Goal: Task Accomplishment & Management: Manage account settings

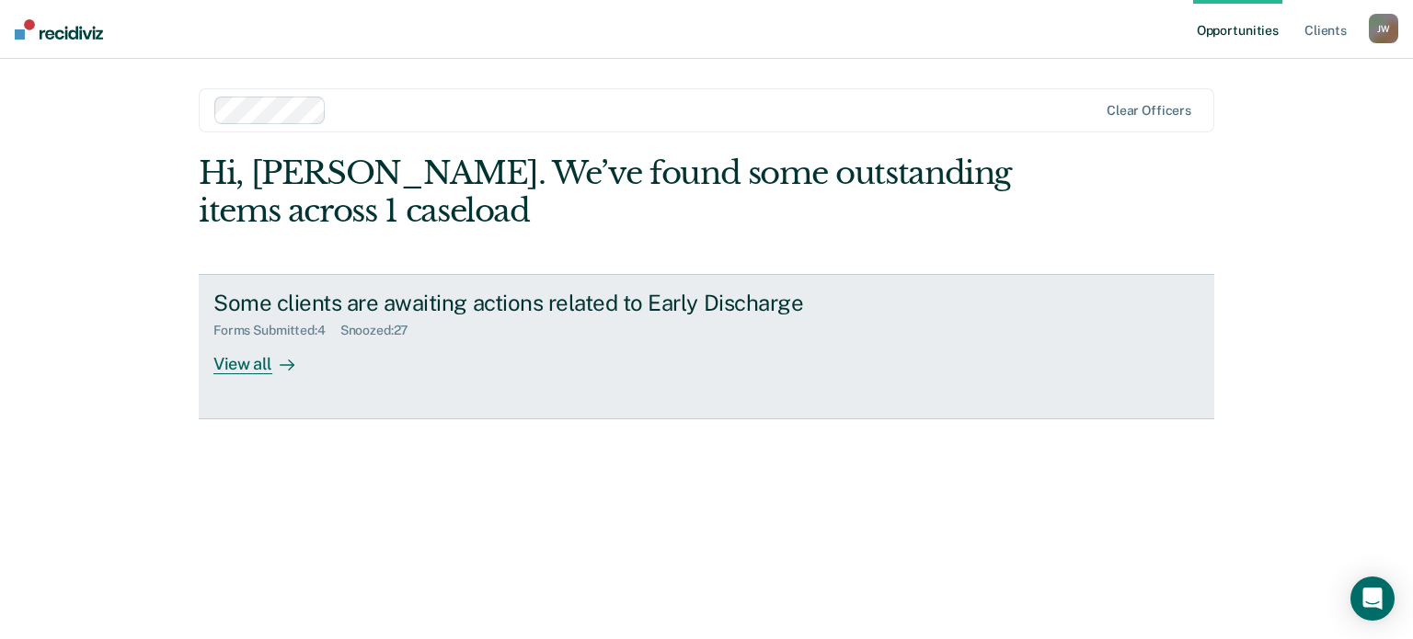
click at [242, 365] on div "View all" at bounding box center [264, 356] width 103 height 36
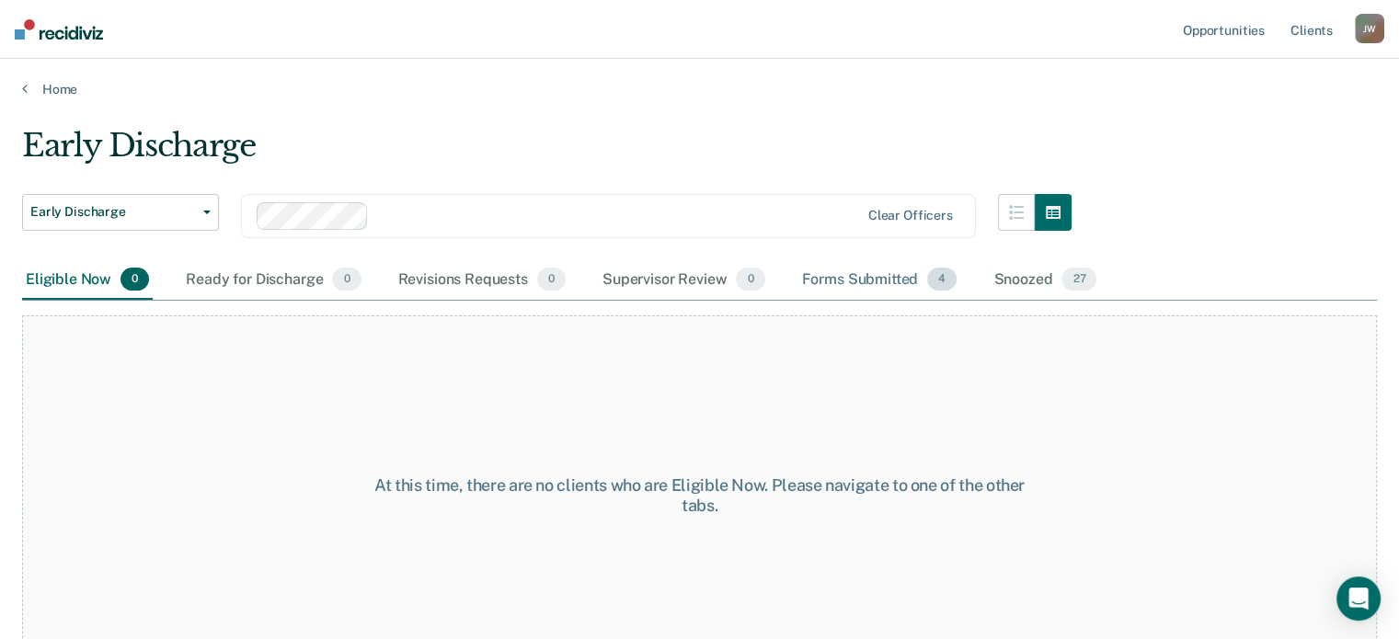
click at [861, 278] on div "Forms Submitted 4" at bounding box center [879, 280] width 163 height 40
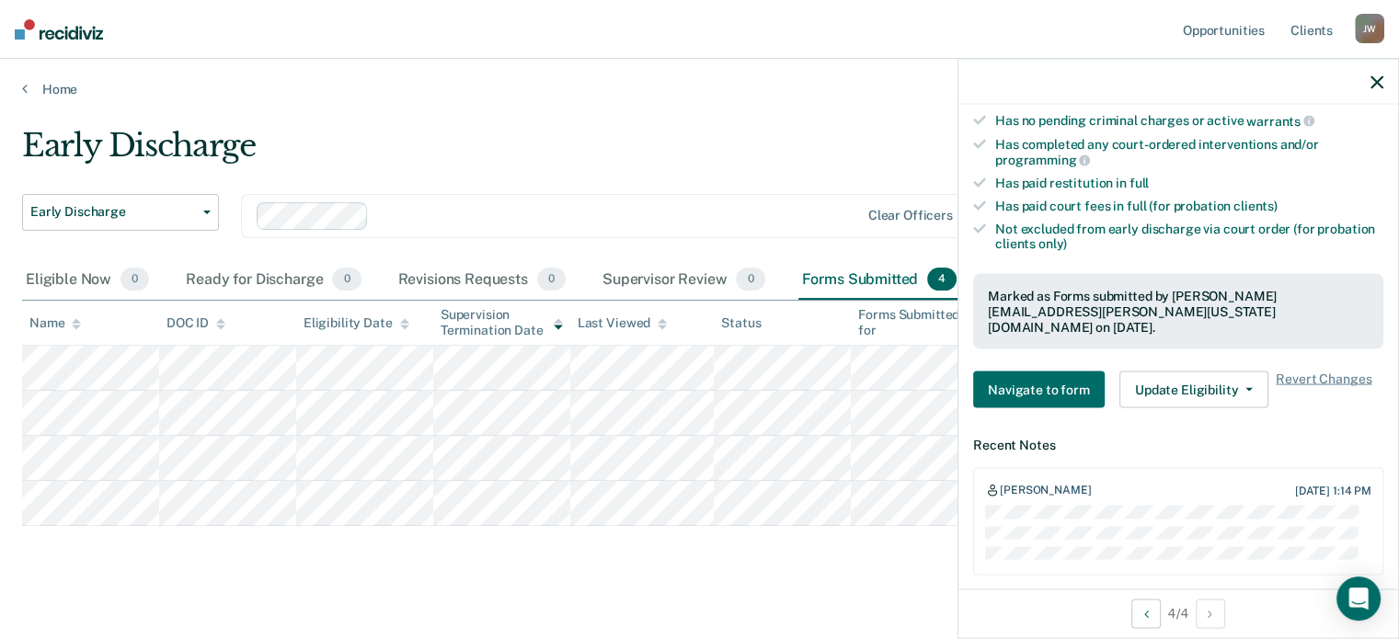
scroll to position [456, 0]
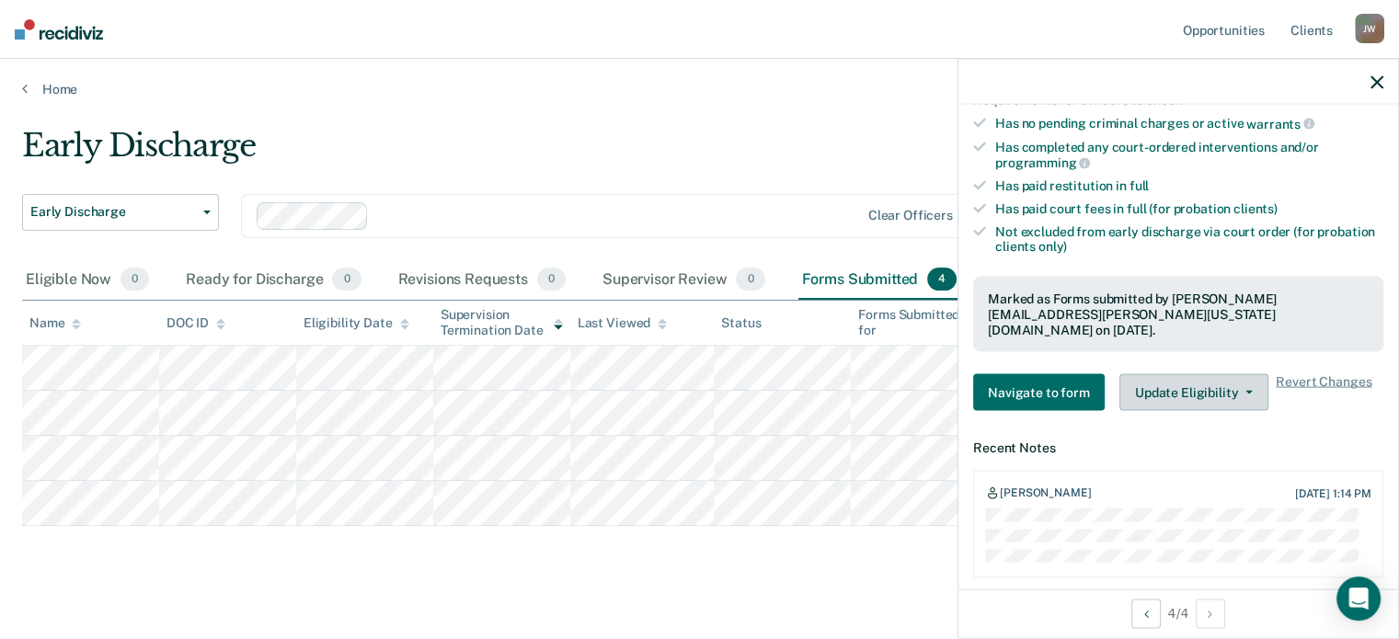
click at [1245, 391] on icon "button" at bounding box center [1248, 393] width 7 height 4
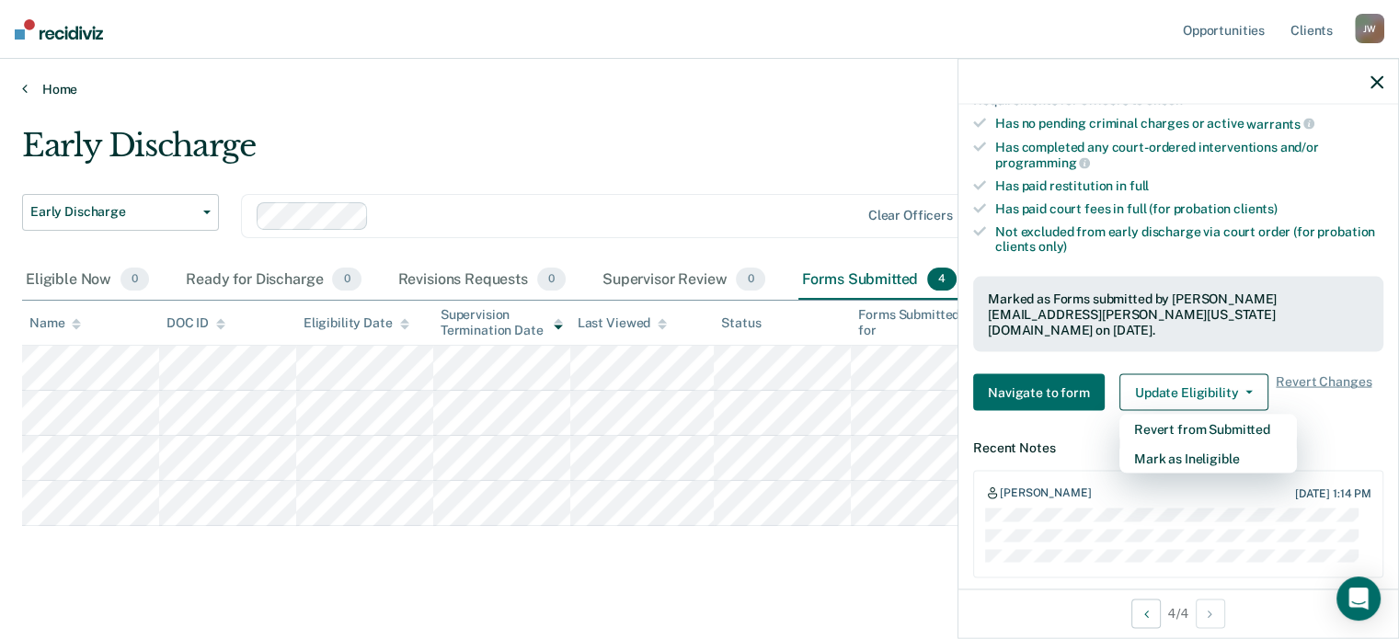
click at [601, 82] on link "Home" at bounding box center [699, 89] width 1355 height 17
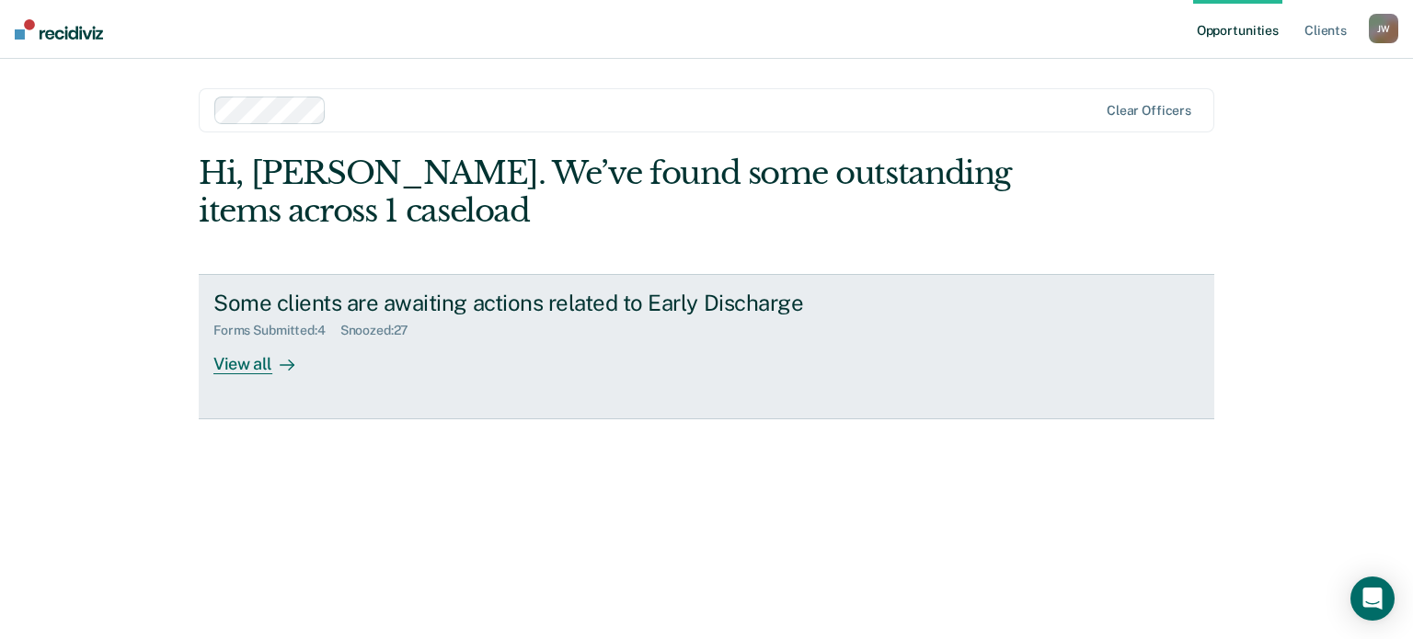
click at [258, 363] on div "View all" at bounding box center [264, 356] width 103 height 36
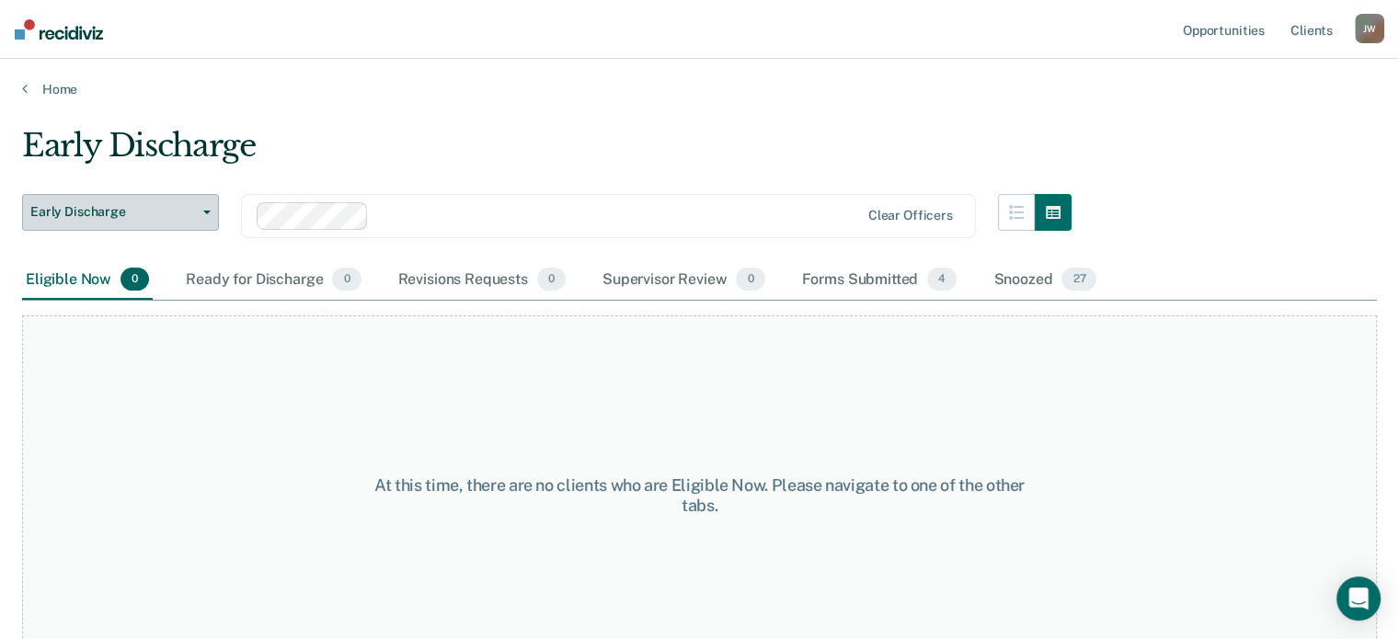
click at [202, 213] on button "Early Discharge" at bounding box center [120, 212] width 197 height 37
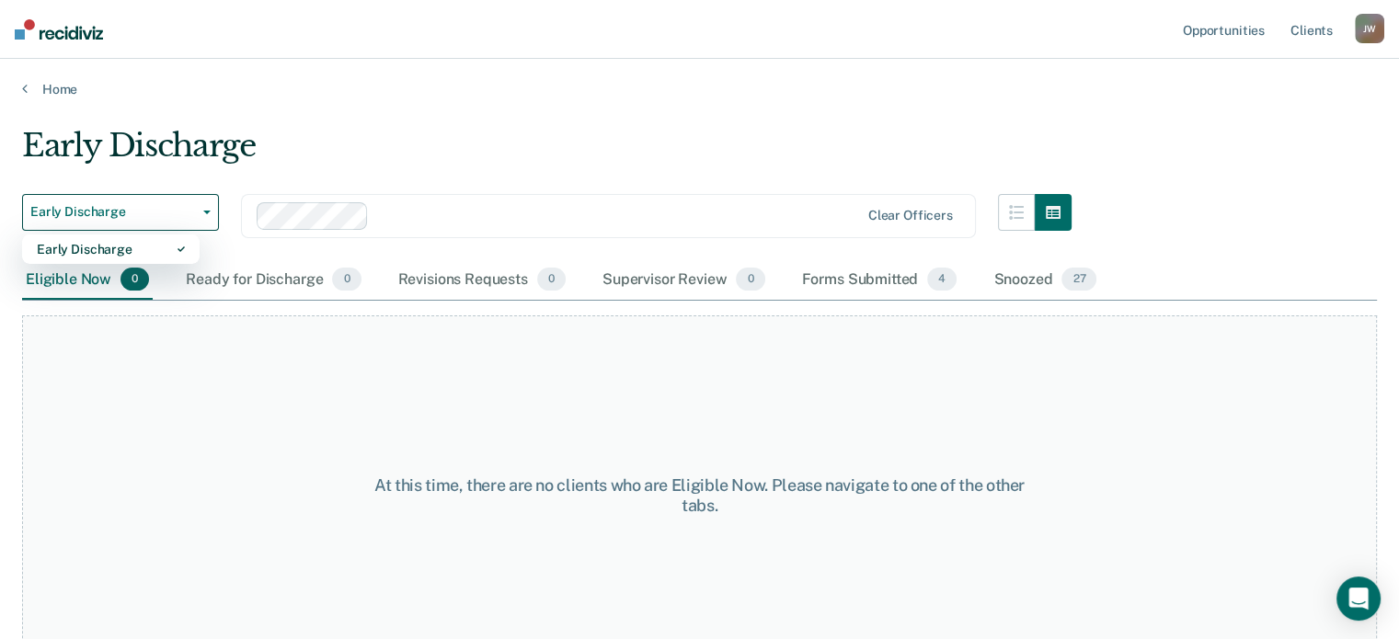
click at [505, 117] on main "Early Discharge Early Discharge Early Discharge Clear officers Eligible Now 0 R…" at bounding box center [699, 365] width 1399 height 536
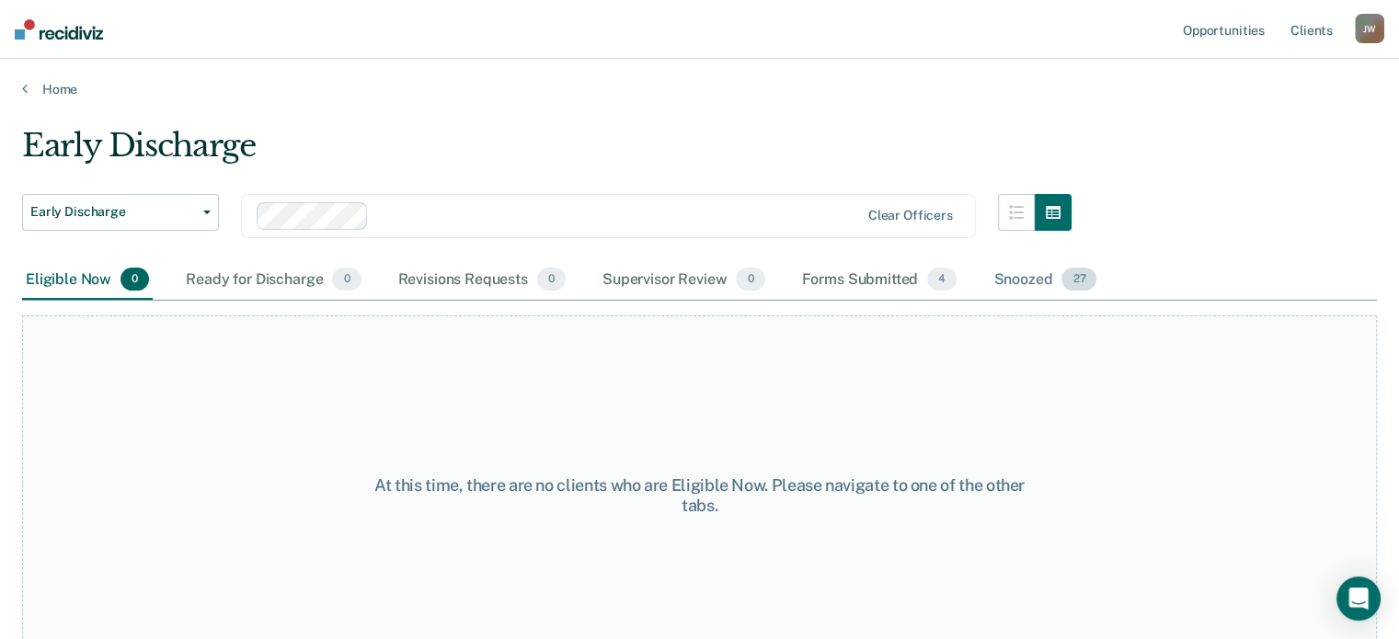
click at [1015, 275] on div "Snoozed 27" at bounding box center [1045, 280] width 110 height 40
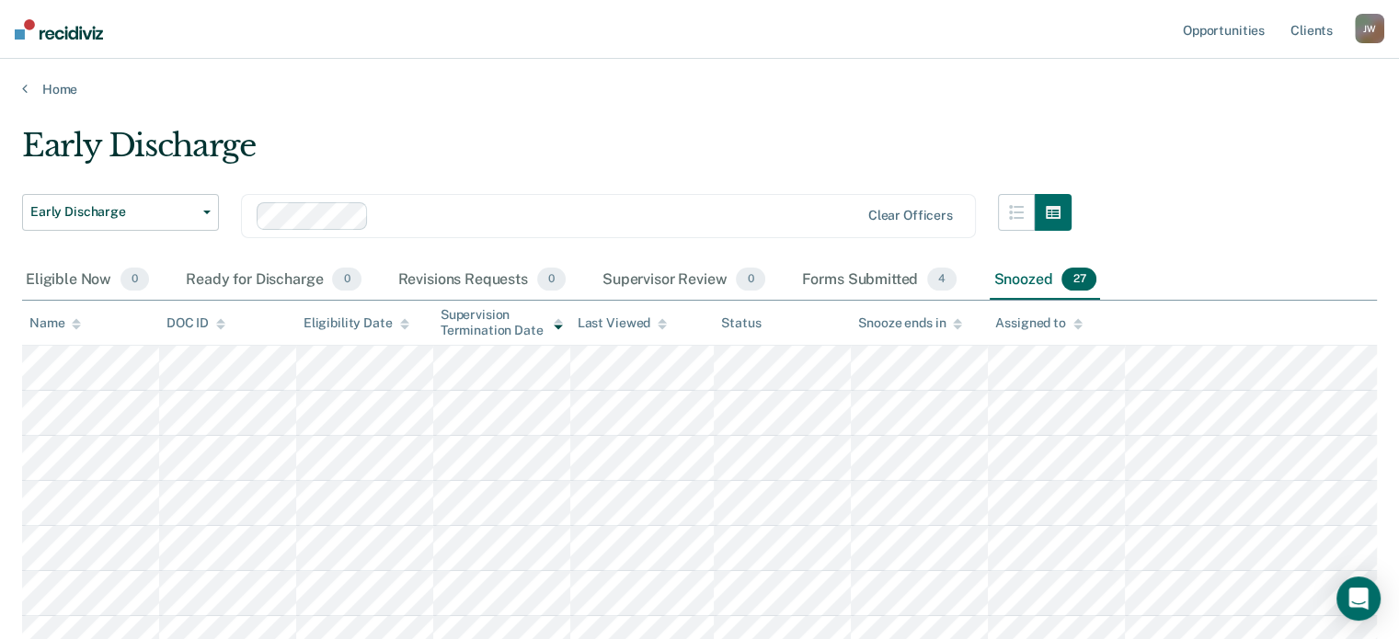
click at [491, 329] on div "Supervision Termination Date" at bounding box center [502, 322] width 122 height 31
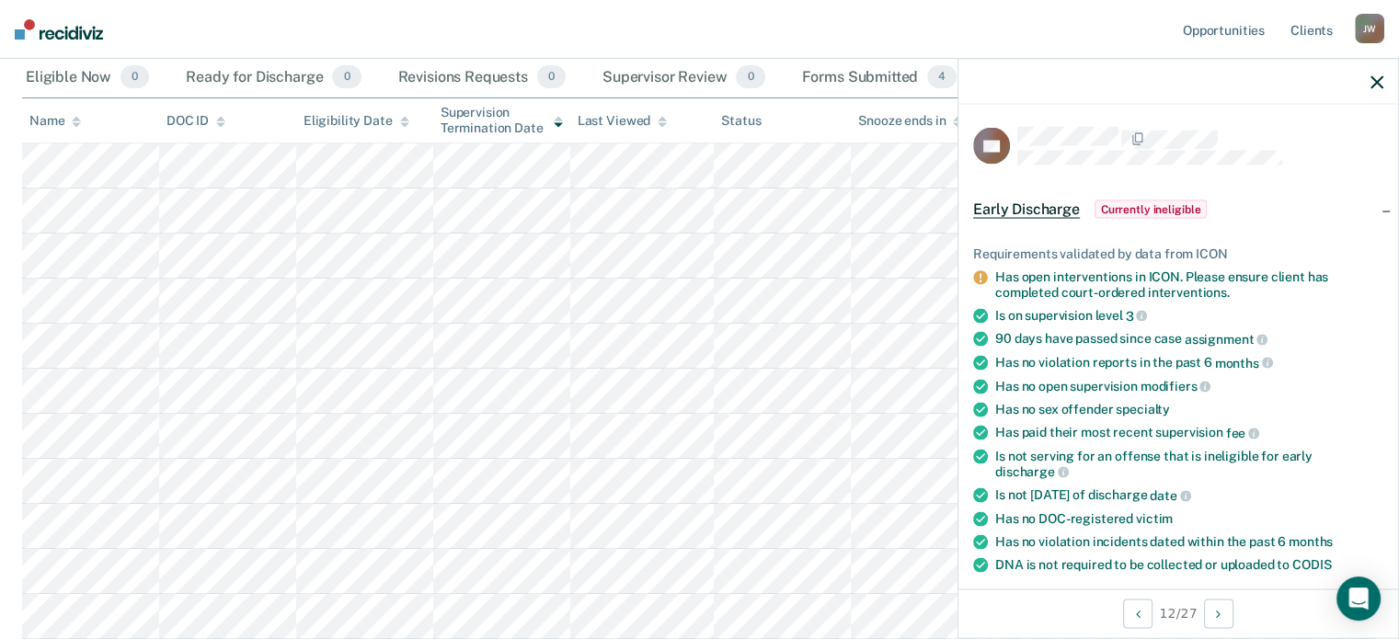
scroll to position [122, 0]
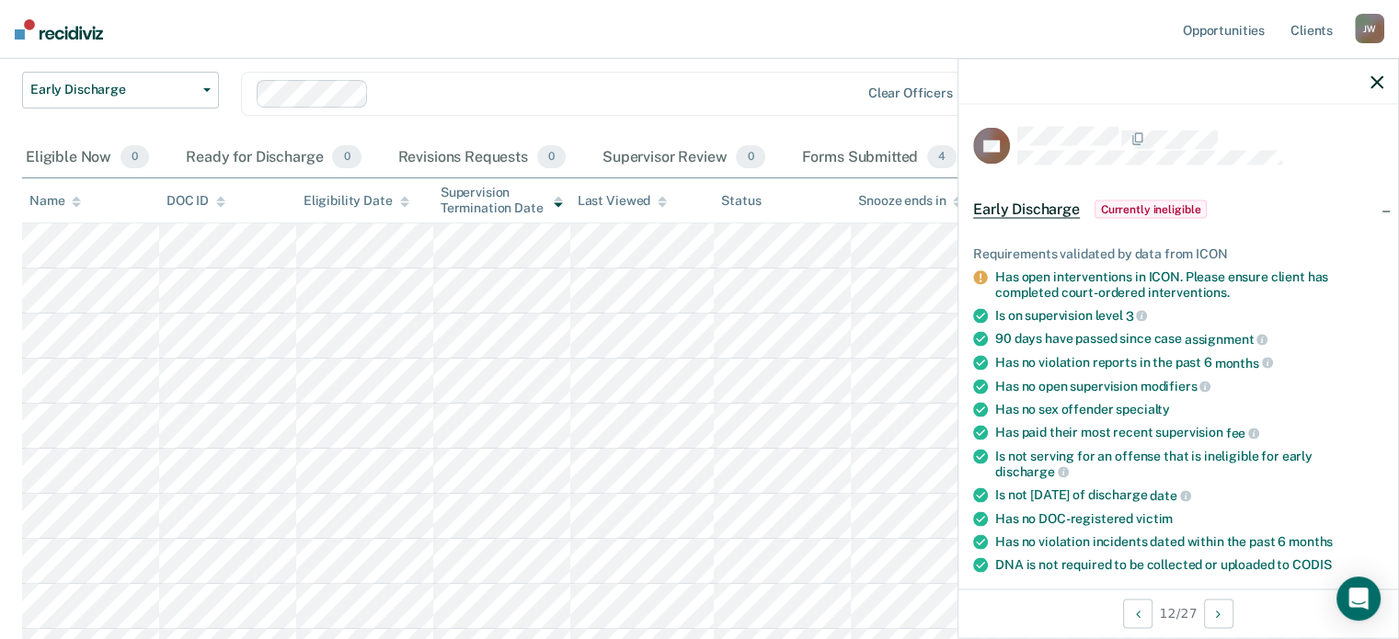
click at [1372, 82] on icon "button" at bounding box center [1377, 81] width 13 height 13
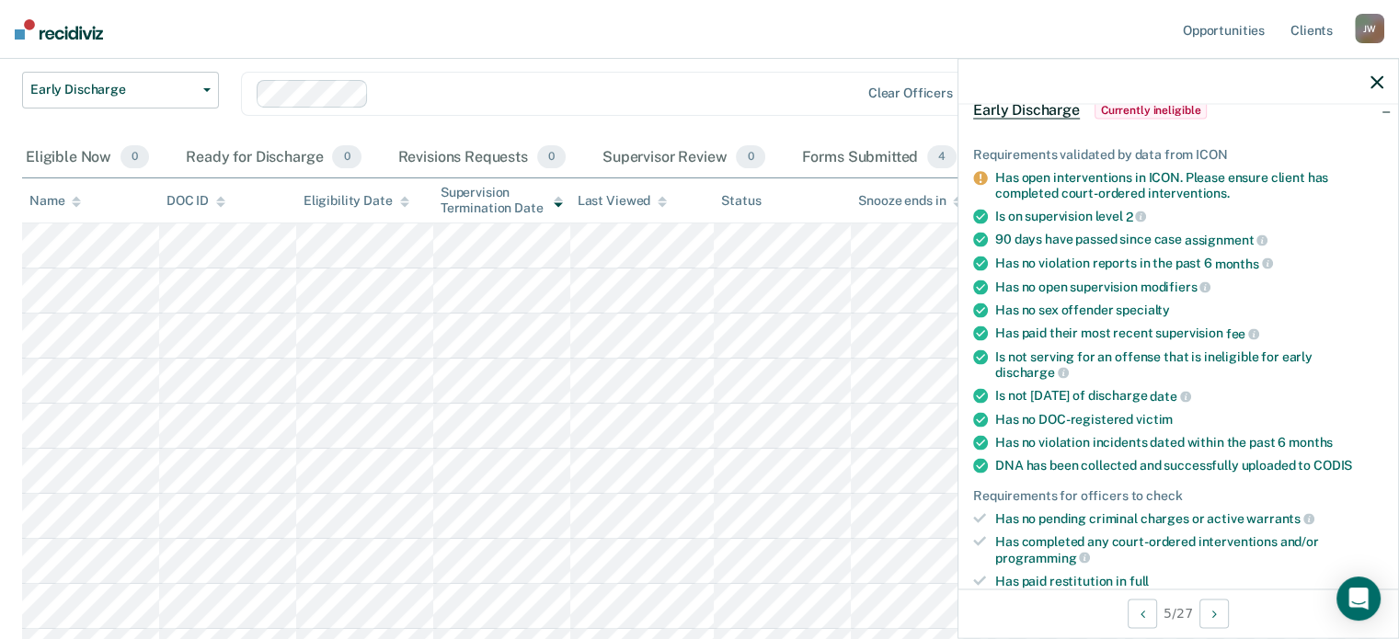
scroll to position [0, 0]
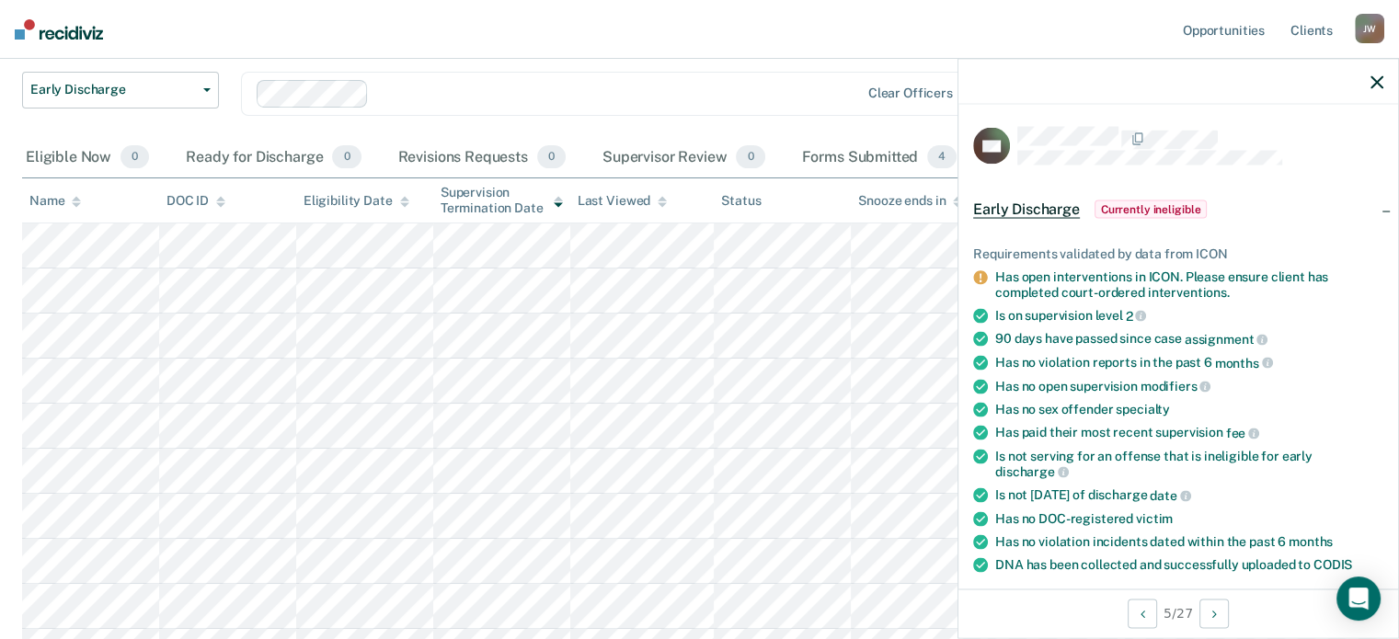
click at [1015, 315] on div "Is on supervision level 2" at bounding box center [1189, 315] width 388 height 17
click at [1373, 86] on icon "button" at bounding box center [1377, 81] width 13 height 13
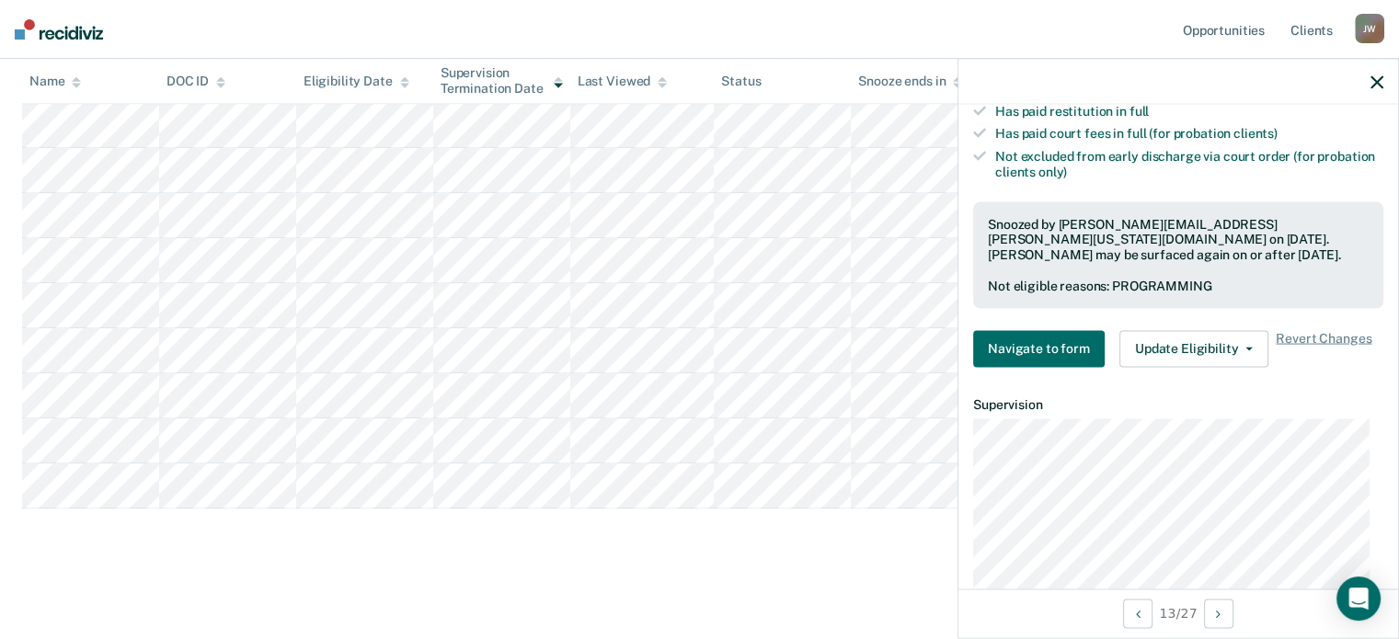
scroll to position [507, 0]
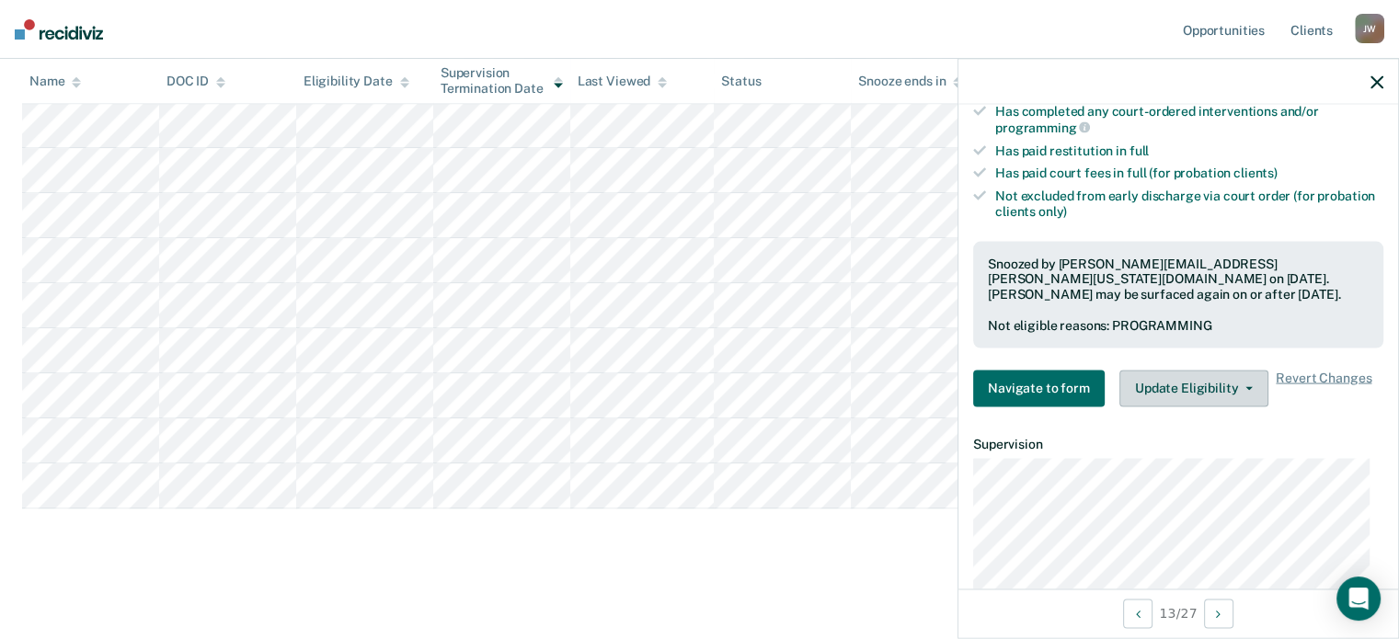
click at [1184, 370] on button "Update Eligibility" at bounding box center [1193, 388] width 149 height 37
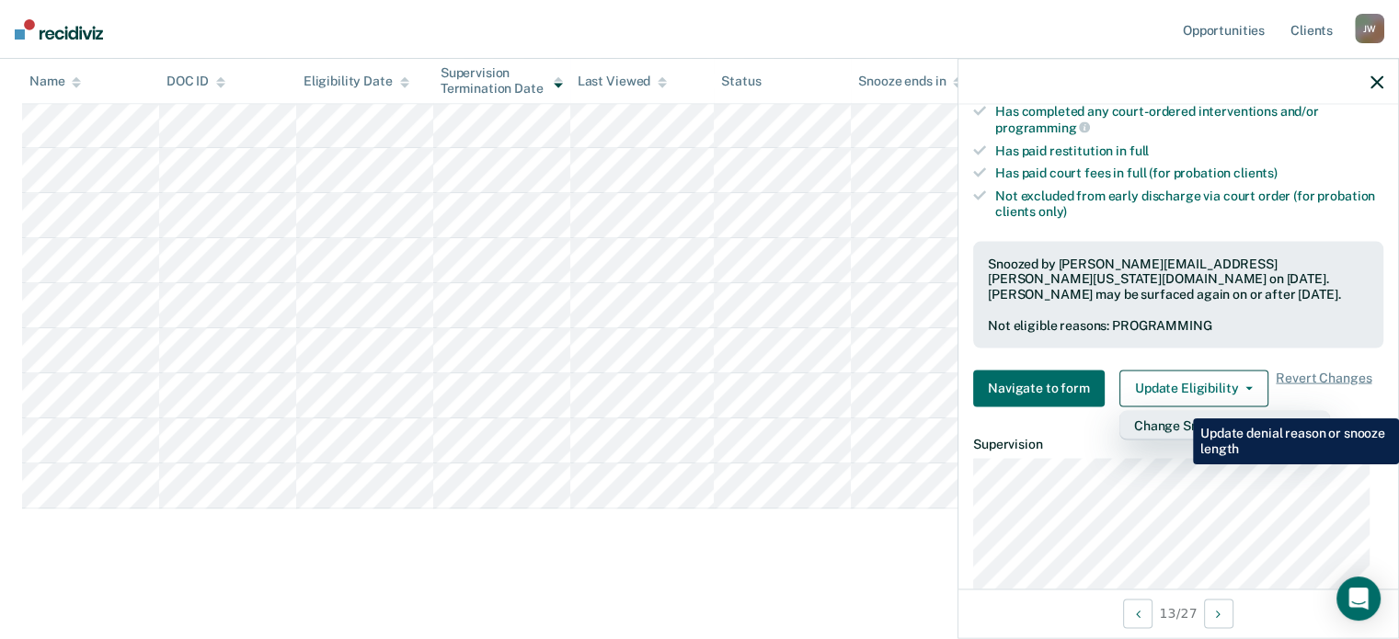
click at [1179, 410] on button "Change Snooze/Denial Reason" at bounding box center [1224, 424] width 211 height 29
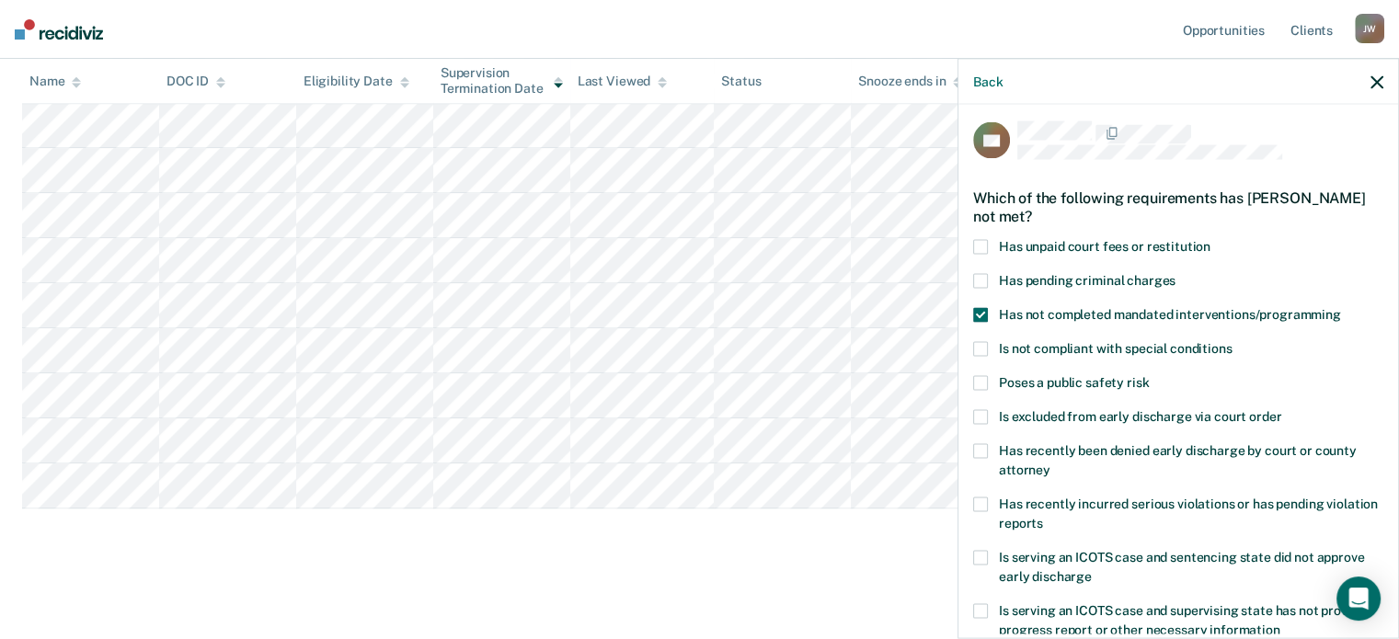
scroll to position [0, 0]
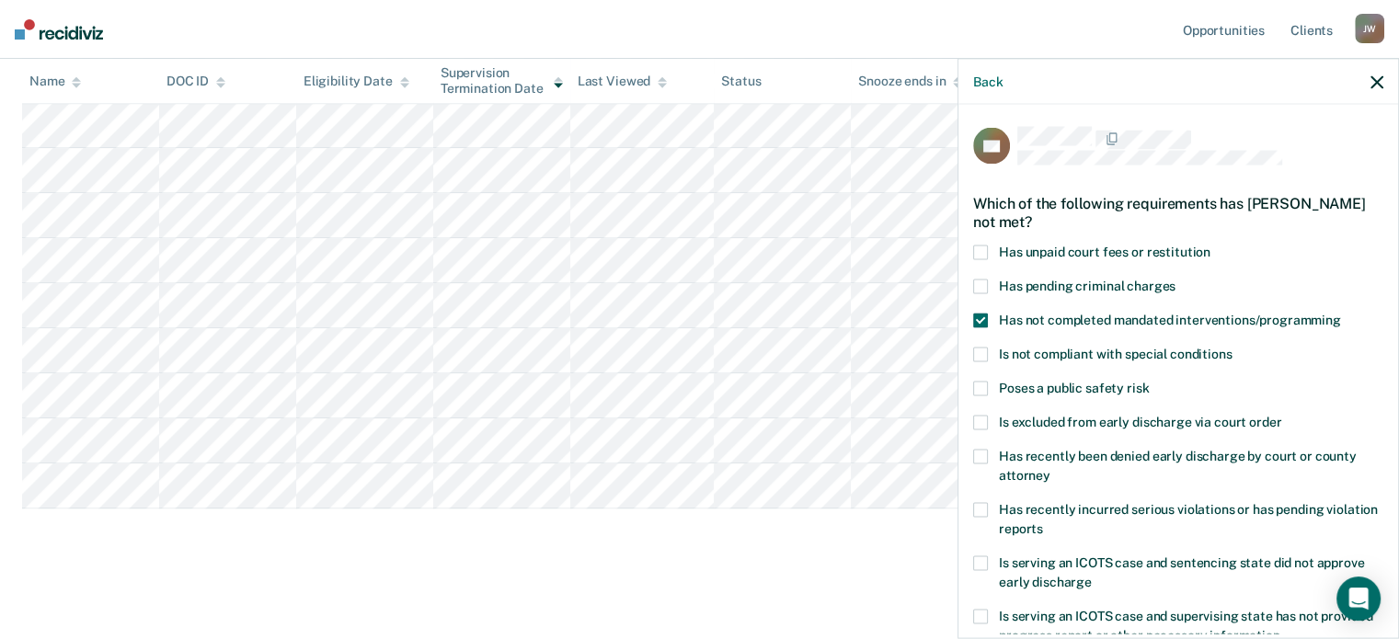
click at [984, 255] on span at bounding box center [980, 252] width 15 height 15
click at [1210, 245] on input "Has unpaid court fees or restitution" at bounding box center [1210, 245] width 0 height 0
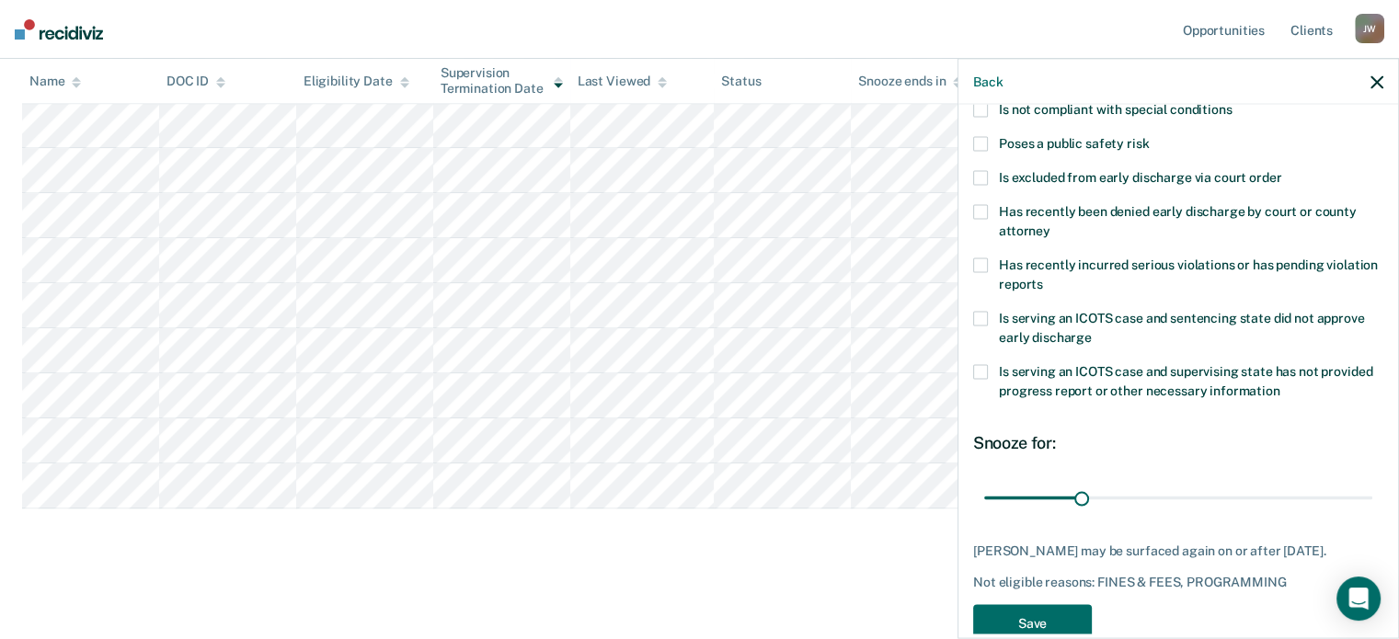
scroll to position [282, 0]
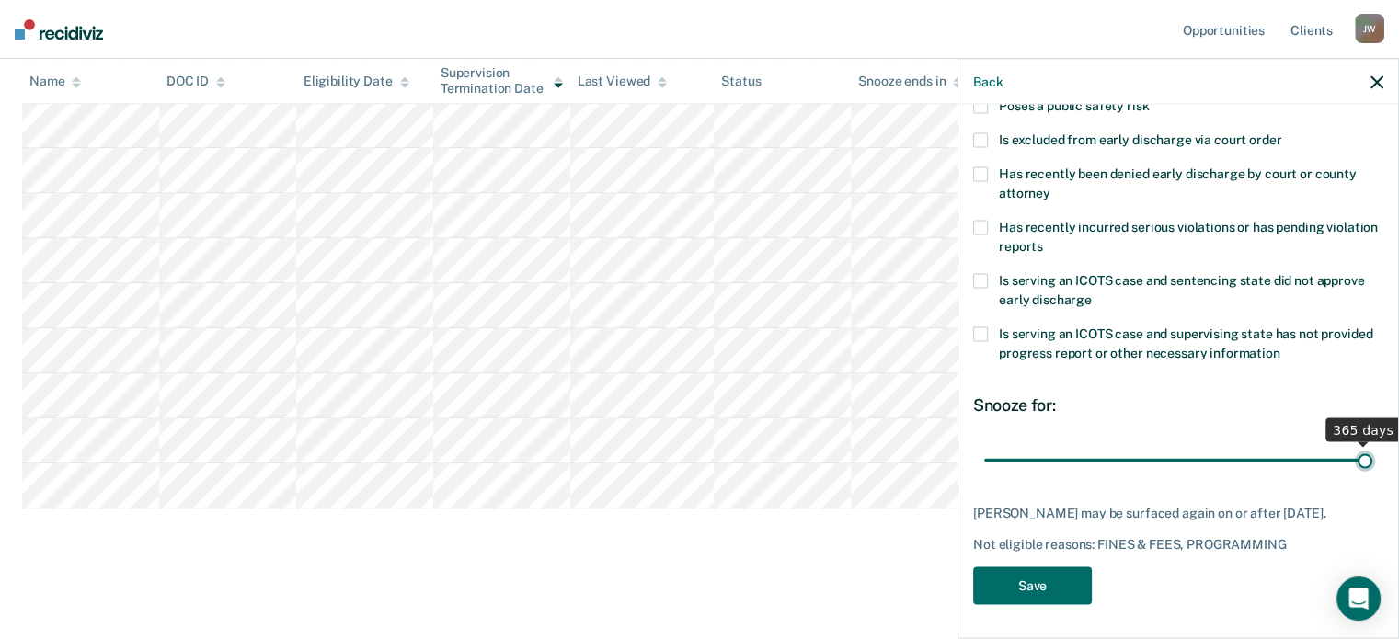
drag, startPoint x: 1080, startPoint y: 456, endPoint x: 1405, endPoint y: 440, distance: 326.0
type input "365"
click at [1372, 444] on input "range" at bounding box center [1178, 460] width 388 height 32
click at [1042, 582] on button "Save" at bounding box center [1032, 586] width 119 height 38
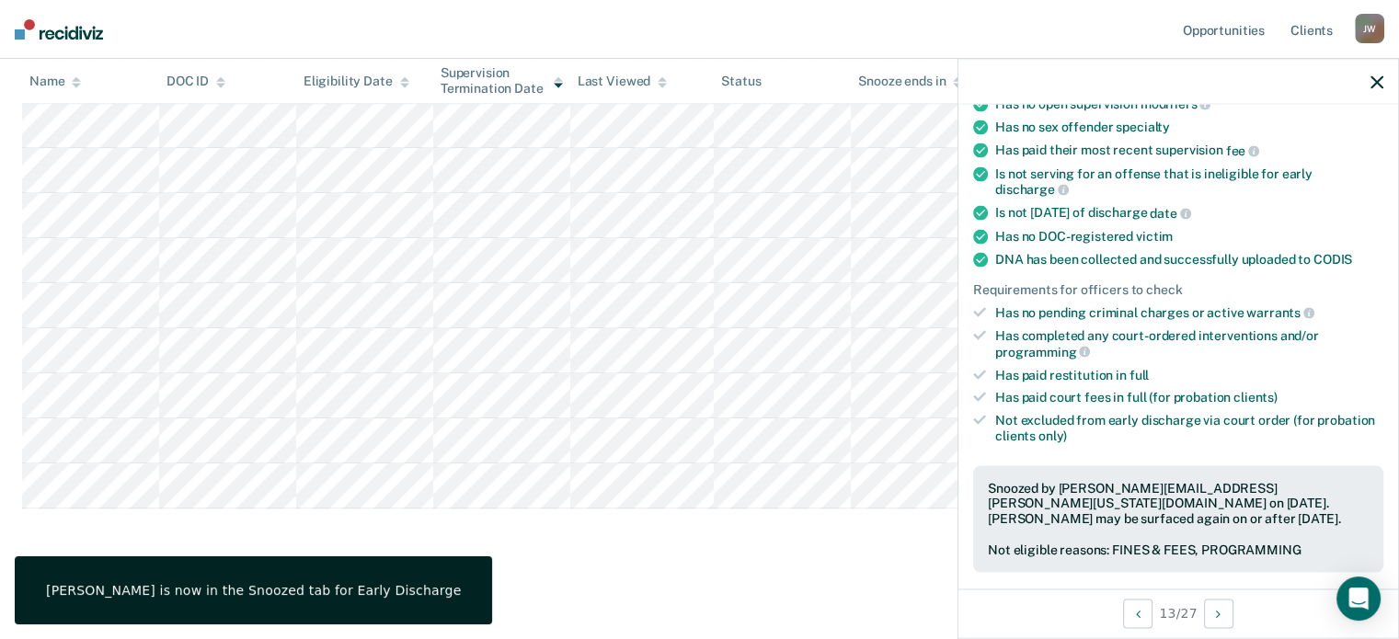
click at [1379, 78] on icon "button" at bounding box center [1377, 81] width 13 height 13
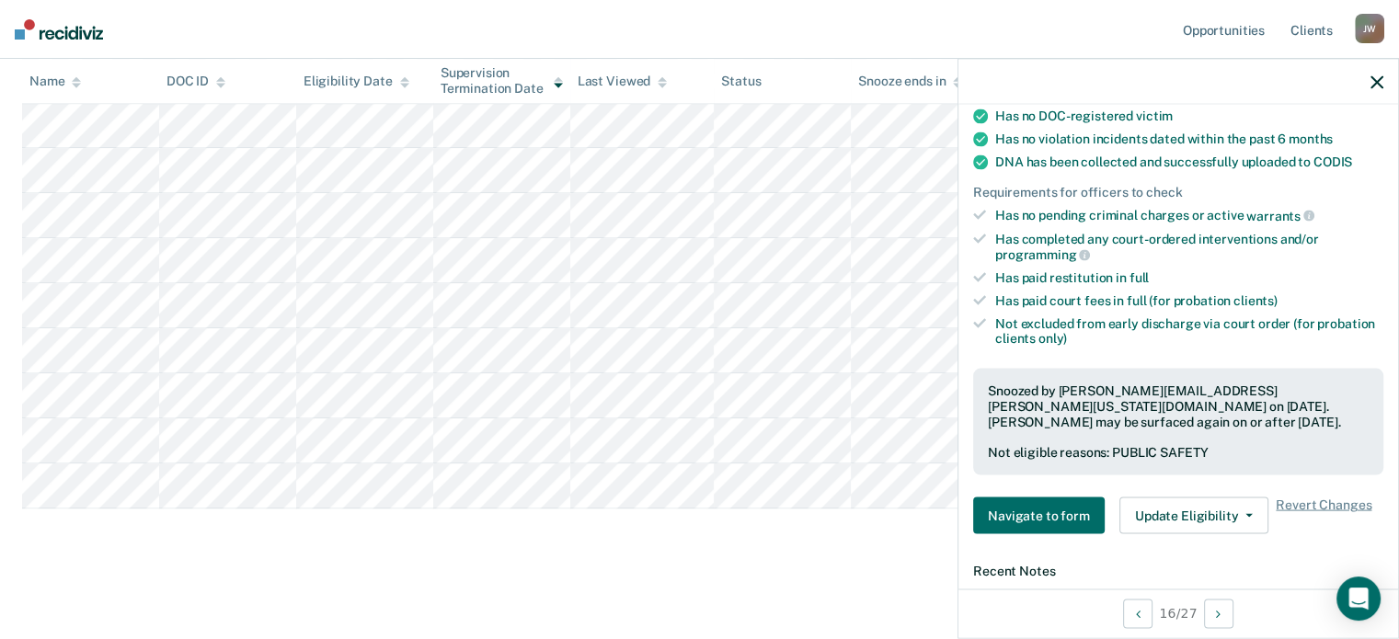
scroll to position [513, 0]
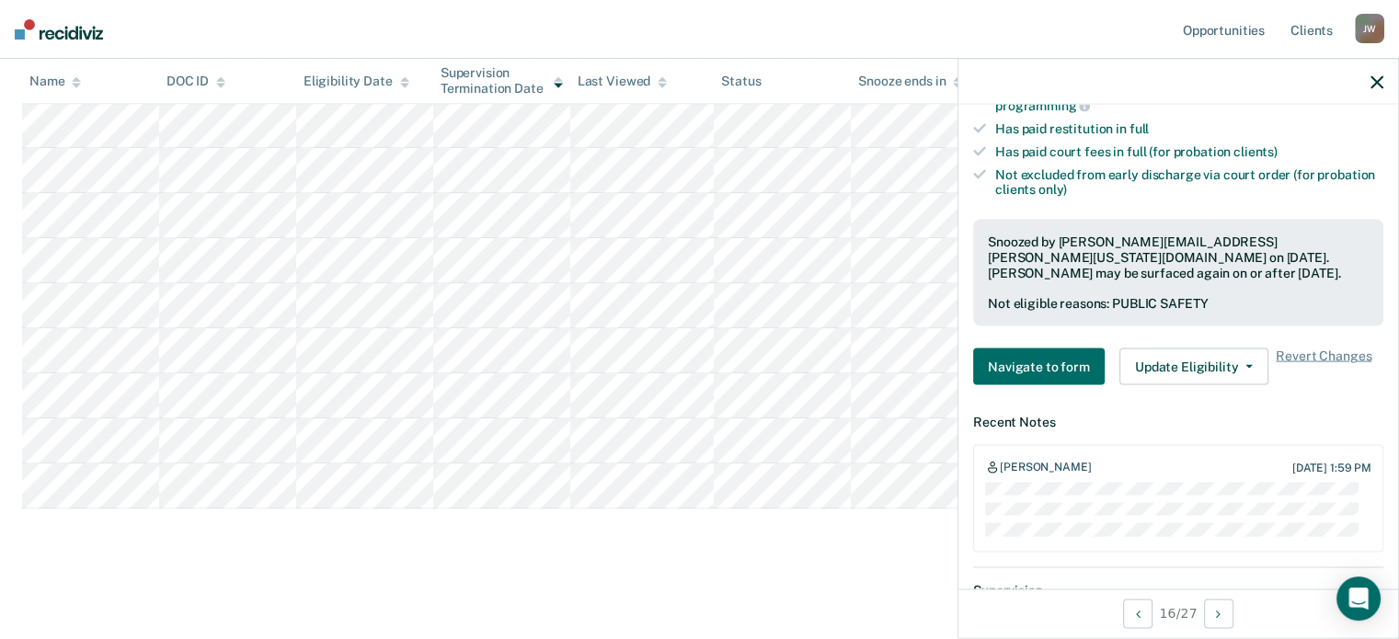
drag, startPoint x: 1379, startPoint y: 82, endPoint x: 1360, endPoint y: 88, distance: 19.5
click at [1379, 82] on icon "button" at bounding box center [1377, 81] width 13 height 13
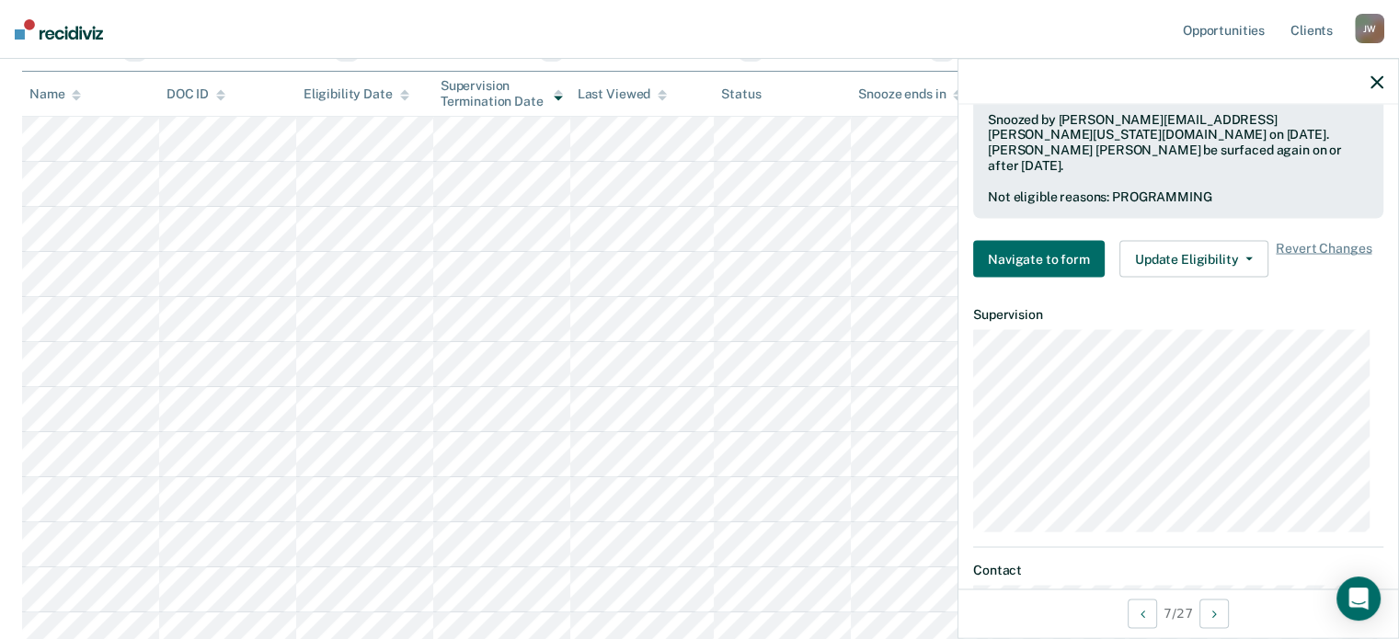
scroll to position [0, 0]
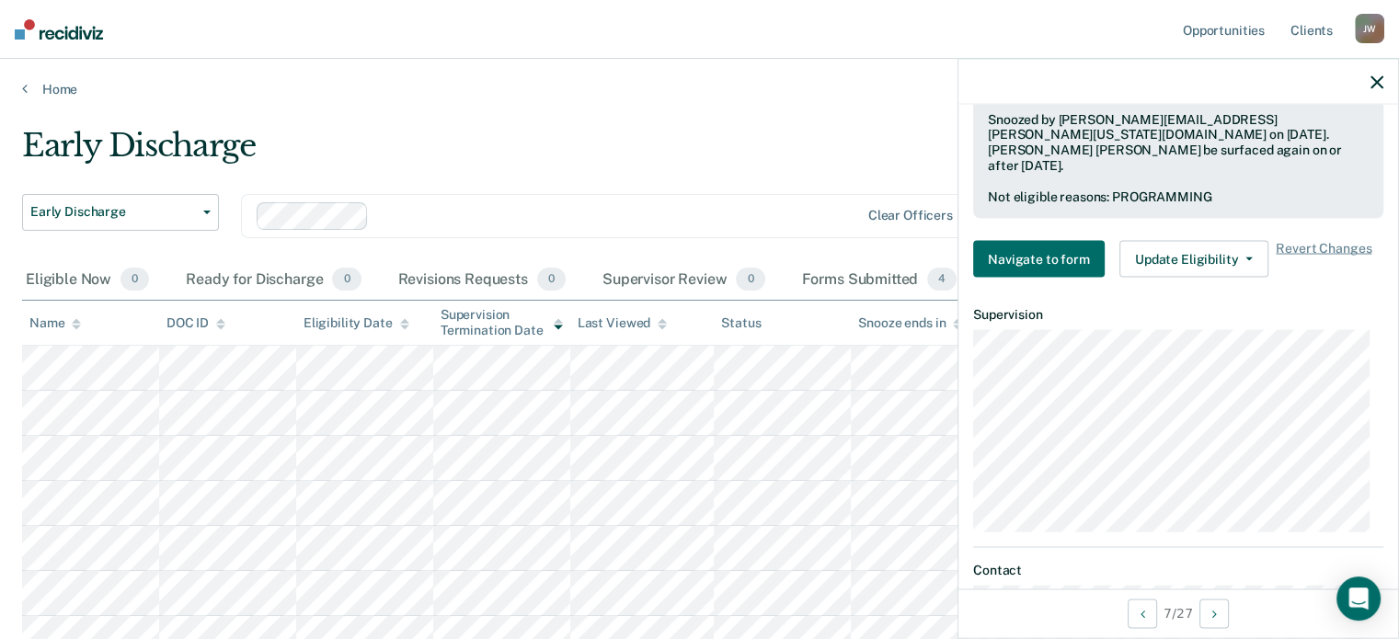
click at [1372, 75] on icon "button" at bounding box center [1377, 81] width 13 height 13
